Goal: Task Accomplishment & Management: Complete application form

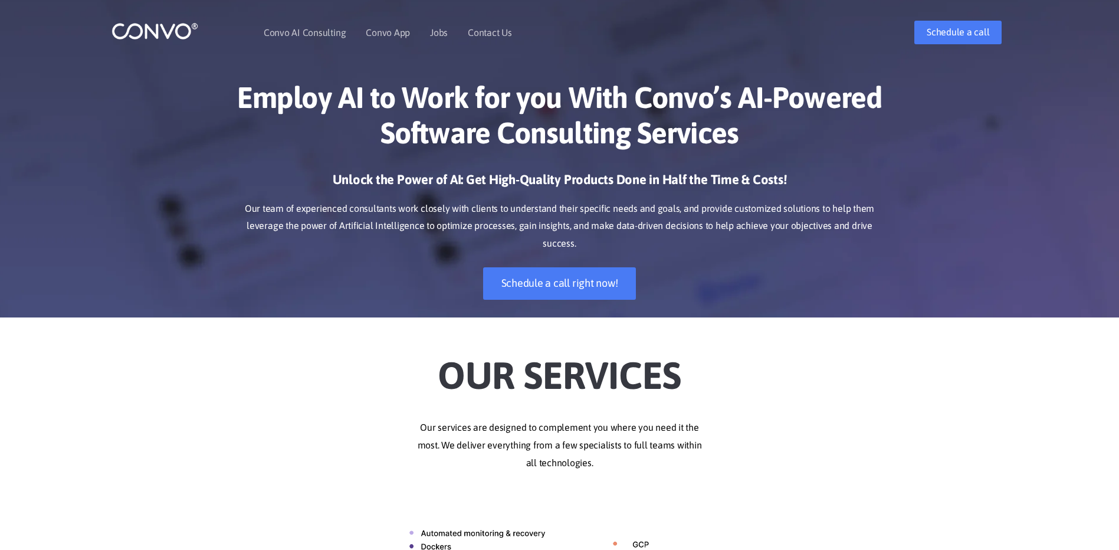
click at [835, 21] on div "Schedule a call" at bounding box center [864, 33] width 305 height 24
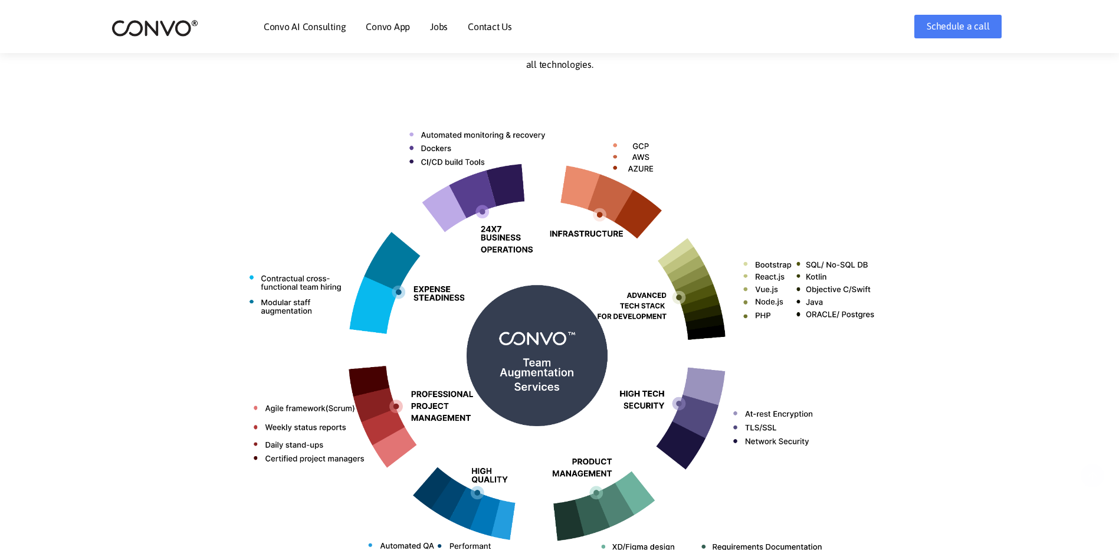
scroll to position [413, 0]
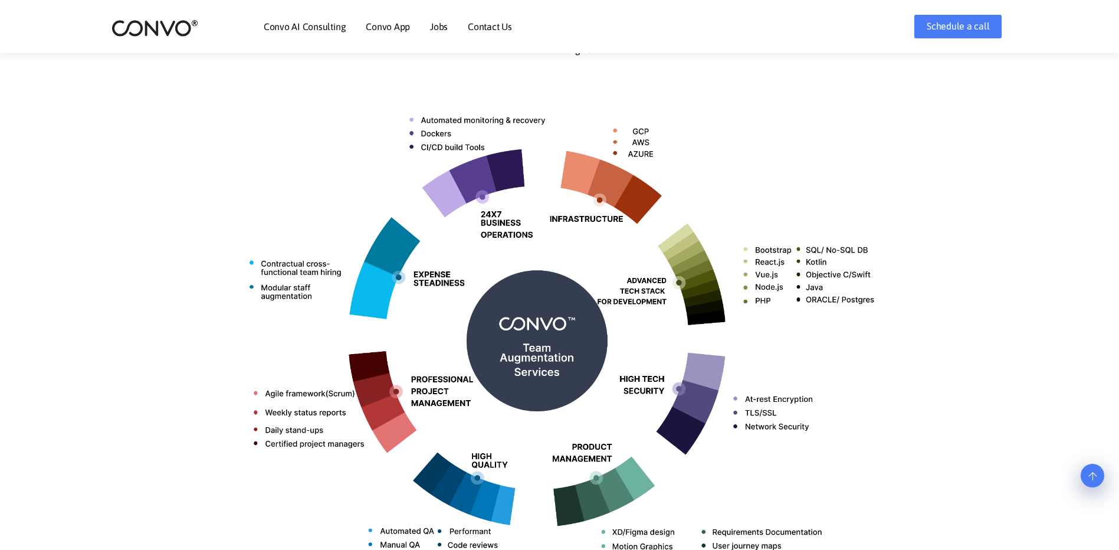
click at [477, 25] on link "Contact Us" at bounding box center [490, 26] width 44 height 9
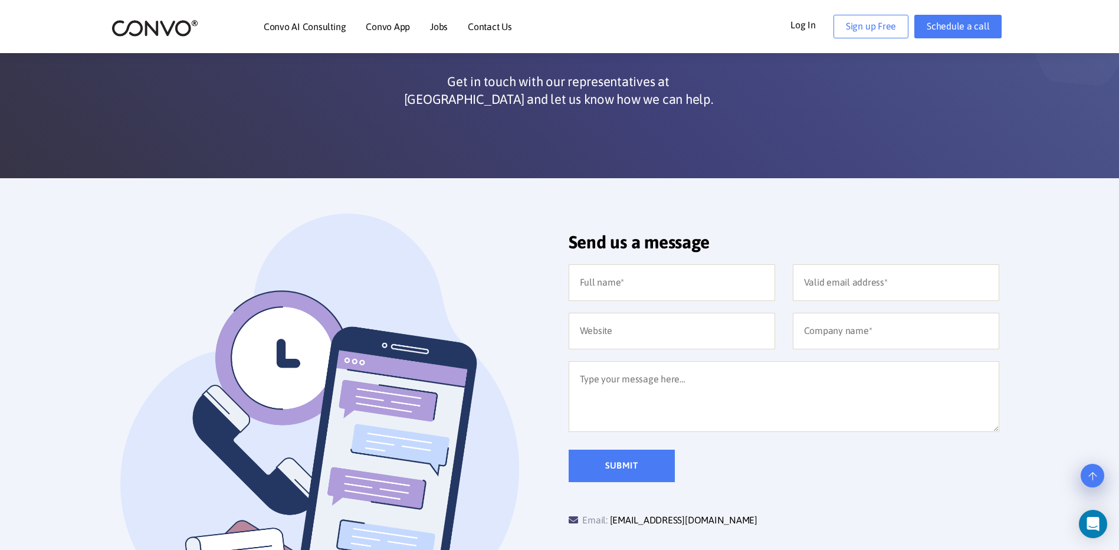
scroll to position [110, 0]
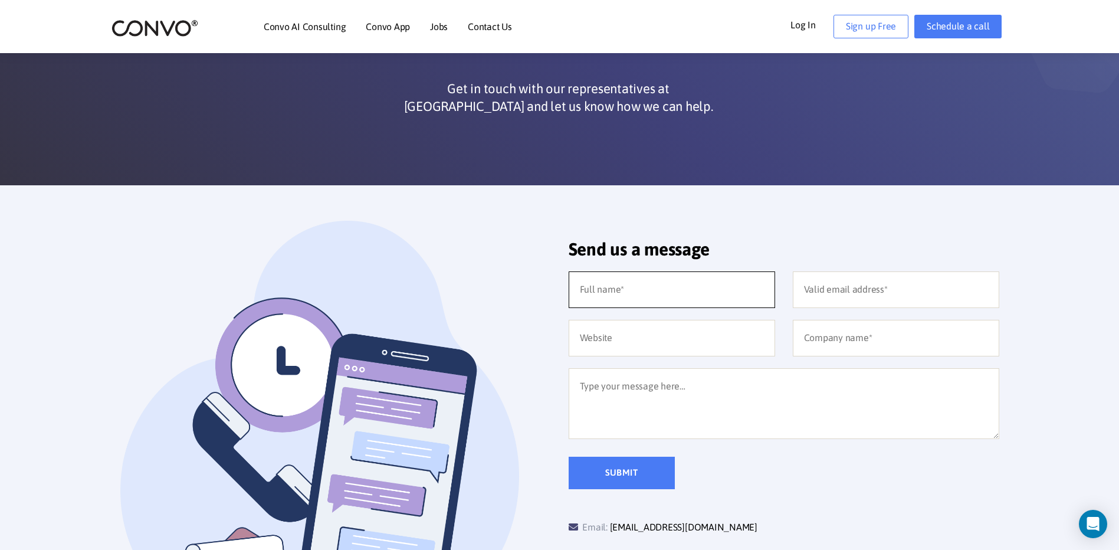
click at [644, 282] on input "text" at bounding box center [672, 289] width 207 height 37
type input "[PERSON_NAME]"
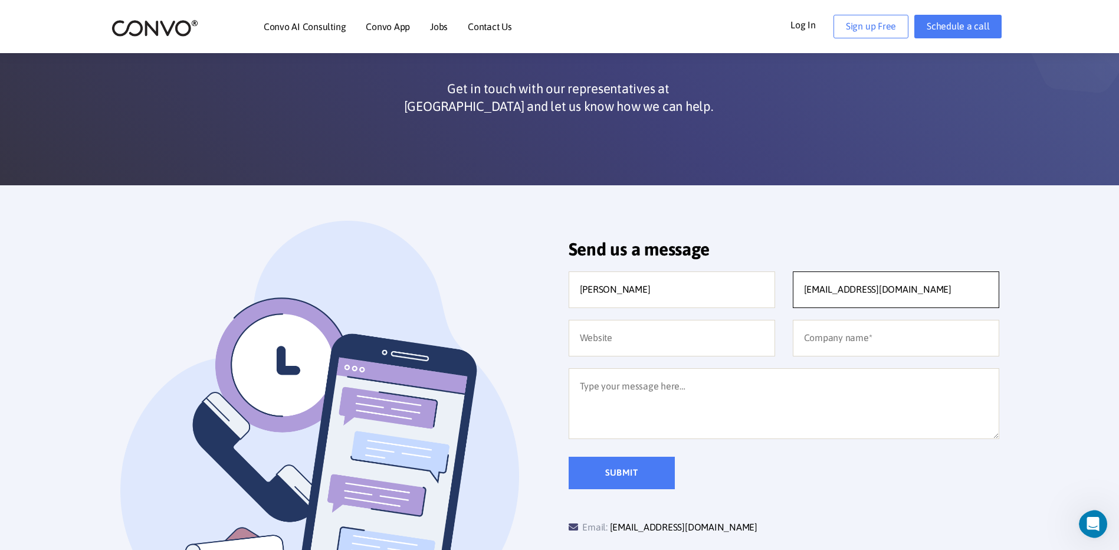
type input "[EMAIL_ADDRESS][DOMAIN_NAME]"
type input "GIEPS"
drag, startPoint x: 916, startPoint y: 286, endPoint x: 693, endPoint y: 285, distance: 223.0
click at [700, 286] on div "[PERSON_NAME] [EMAIL_ADDRESS][DOMAIN_NAME] GIEPS Submit" at bounding box center [784, 380] width 448 height 218
type input "[PERSON_NAME][EMAIL_ADDRESS][DOMAIN_NAME]"
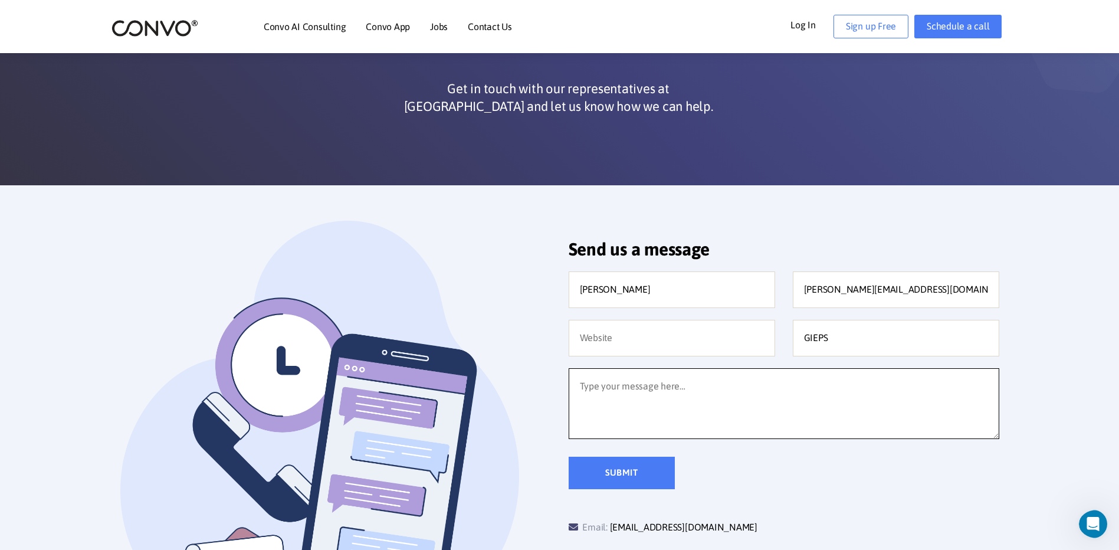
click at [673, 397] on textarea at bounding box center [784, 403] width 431 height 71
paste textarea "Bonjour, Actuellement en BTS SIO option SISR et poursuivant en septembre 2025 u…"
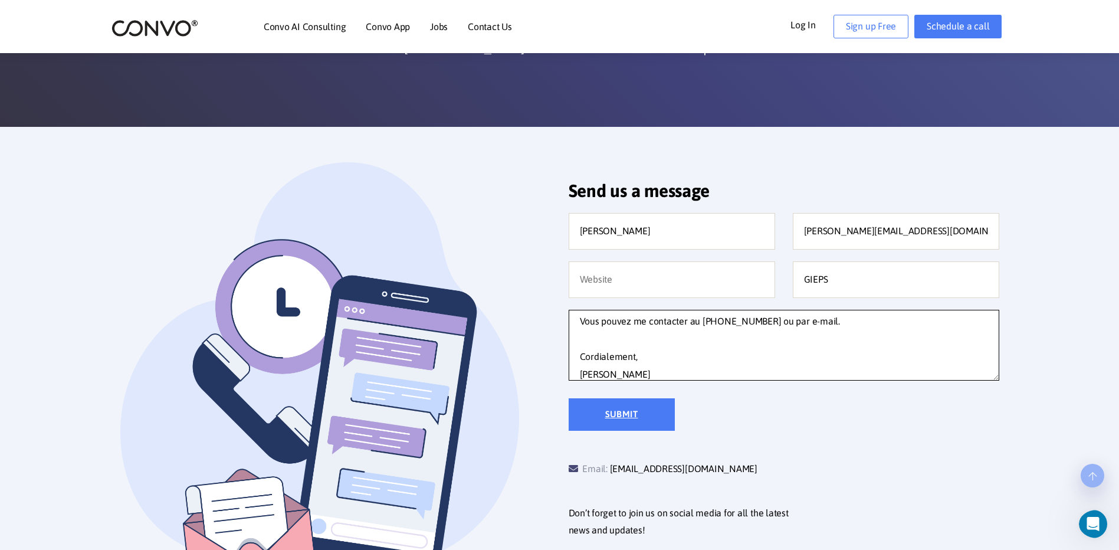
scroll to position [169, 0]
type textarea "Bonjour, Actuellement en BTS SIO option SISR et poursuivant en septembre 2025 u…"
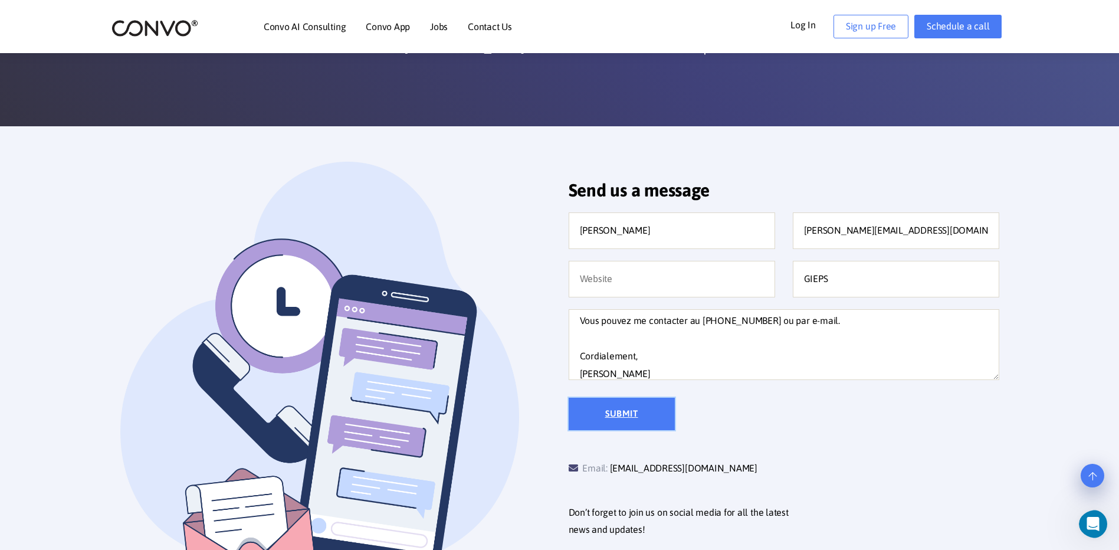
click at [592, 408] on input "Submit" at bounding box center [622, 414] width 106 height 32
